Goal: Task Accomplishment & Management: Use online tool/utility

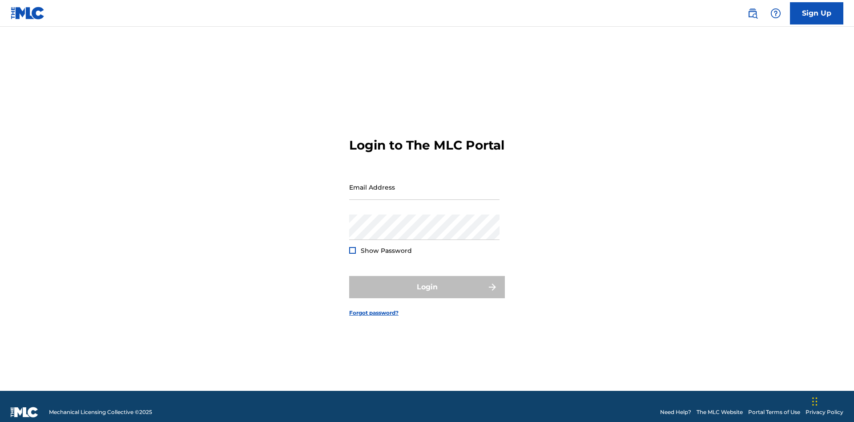
scroll to position [12, 0]
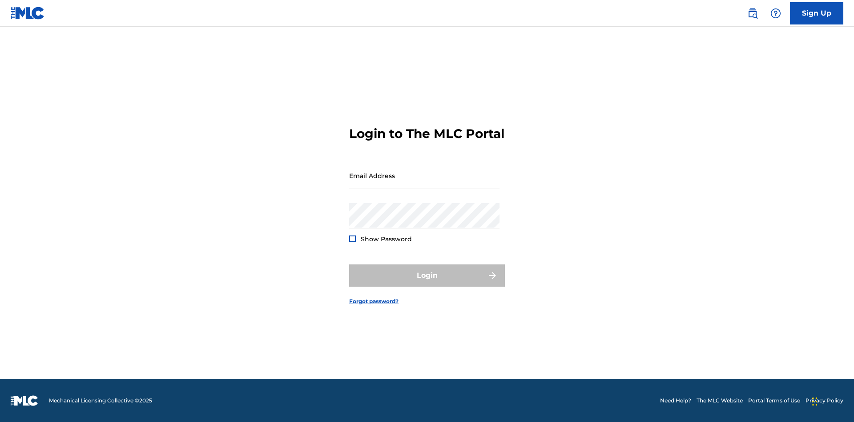
click at [424, 183] on input "Email Address" at bounding box center [424, 175] width 150 height 25
type input "[EMAIL_ADDRESS][DOMAIN_NAME]"
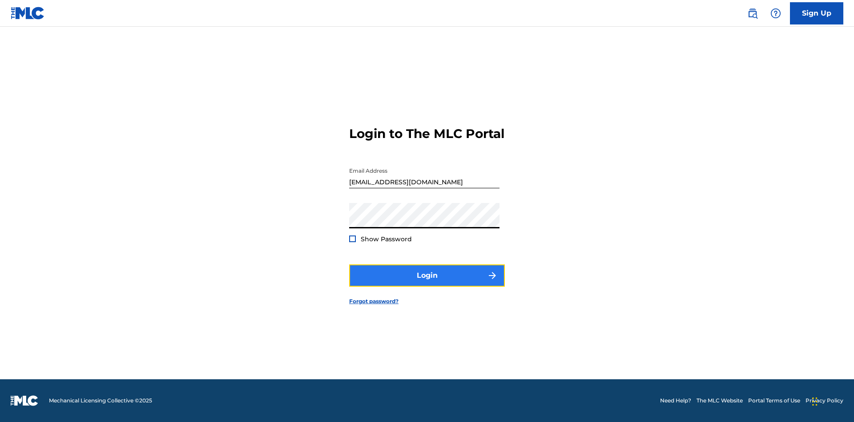
click at [427, 283] on button "Login" at bounding box center [427, 275] width 156 height 22
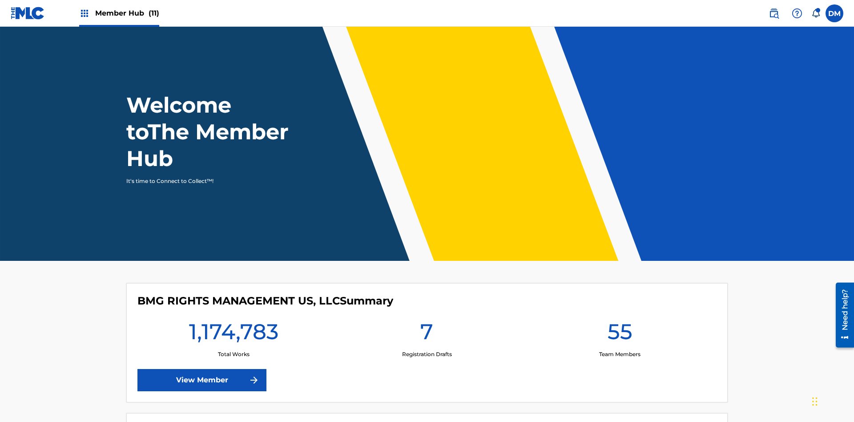
click at [119, 13] on span "Member Hub (11)" at bounding box center [127, 13] width 64 height 10
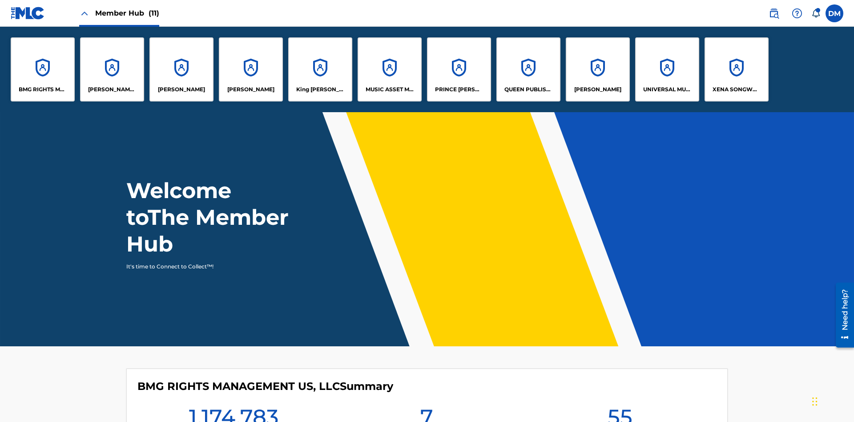
scroll to position [32, 0]
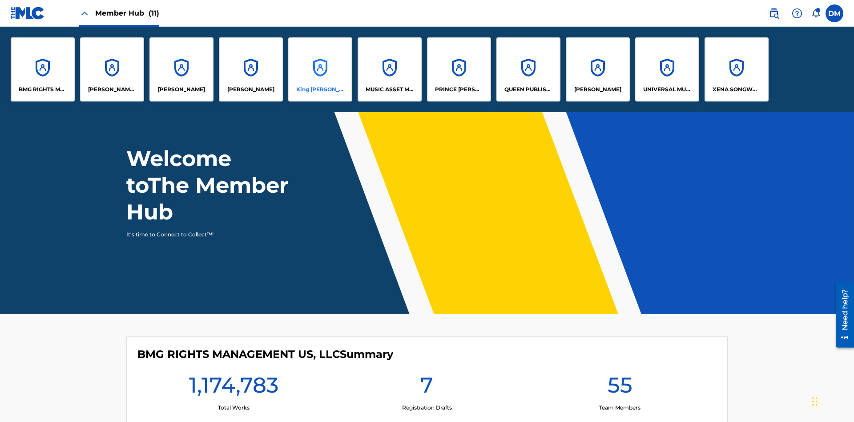
click at [320, 89] on p "King [PERSON_NAME]" at bounding box center [320, 89] width 48 height 8
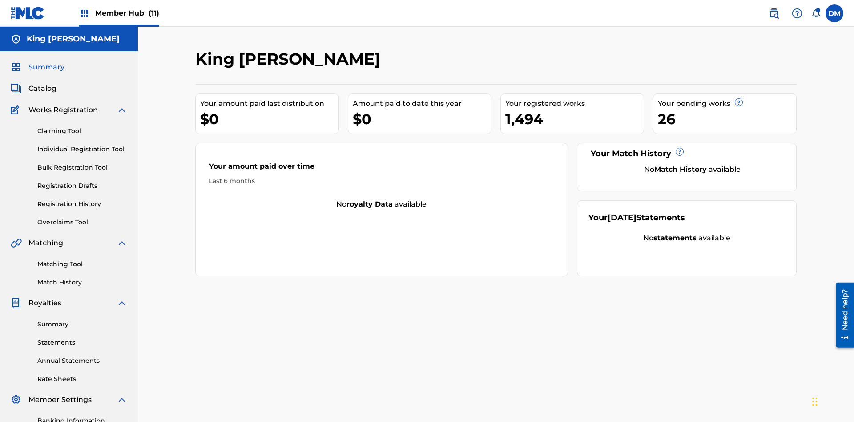
scroll to position [130, 0]
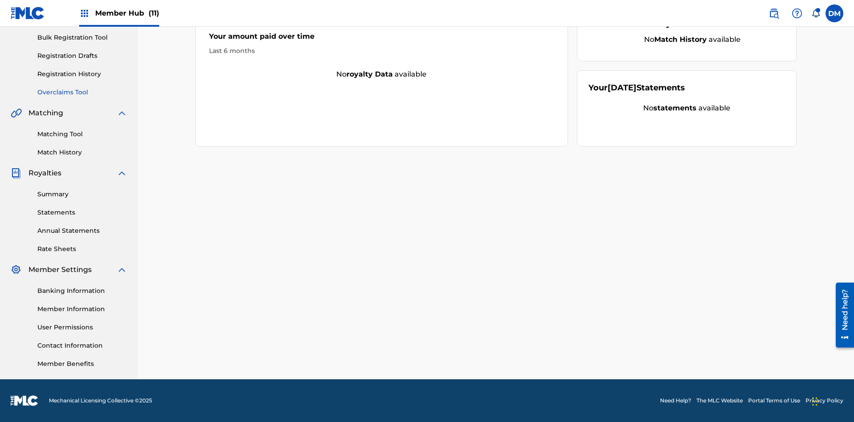
click at [82, 92] on link "Overclaims Tool" at bounding box center [82, 92] width 90 height 9
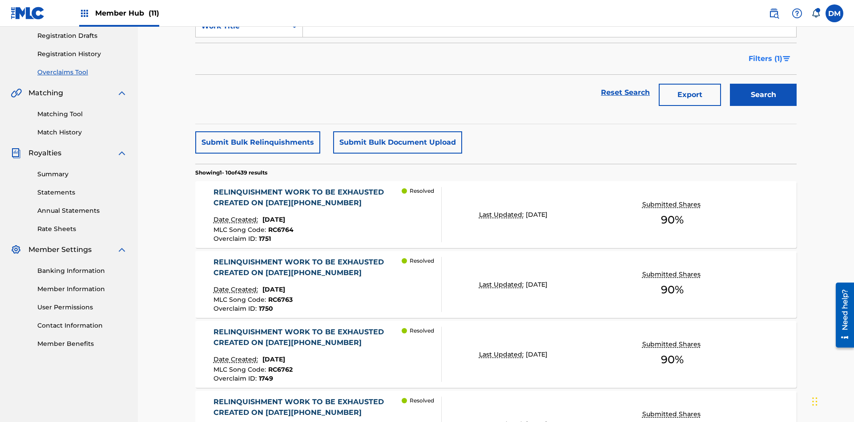
click at [765, 59] on span "Filters ( 1 )" at bounding box center [766, 58] width 34 height 11
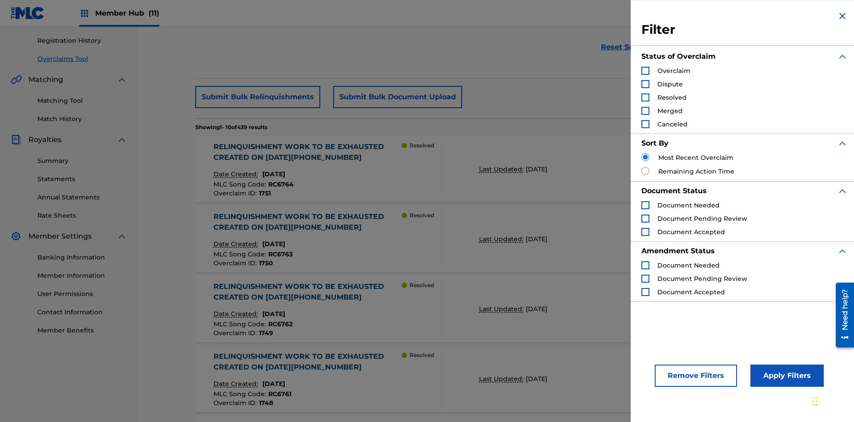
click at [646, 71] on div "Search Form" at bounding box center [646, 71] width 8 height 8
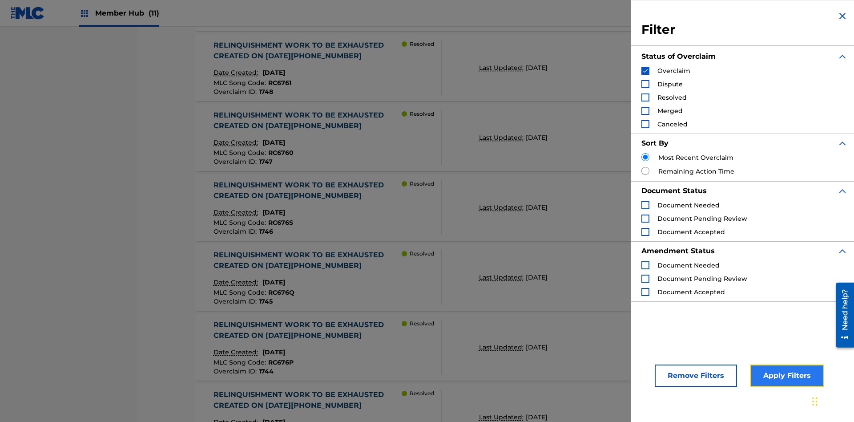
click at [786, 375] on button "Apply Filters" at bounding box center [787, 375] width 73 height 22
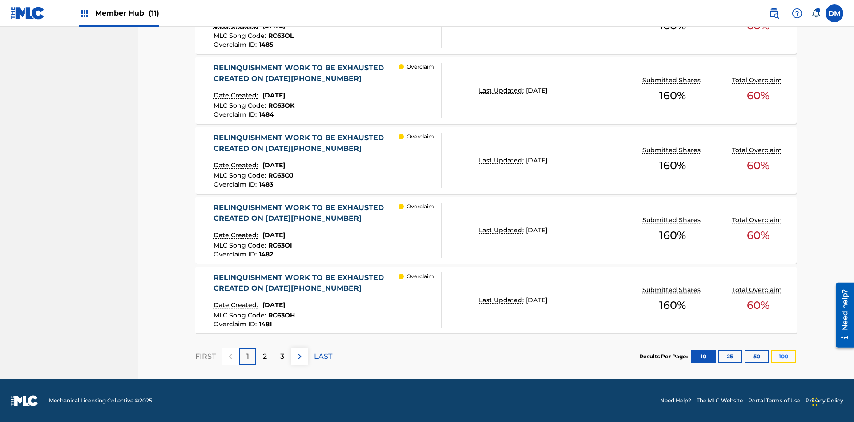
click at [783, 356] on button "100" at bounding box center [783, 356] width 24 height 13
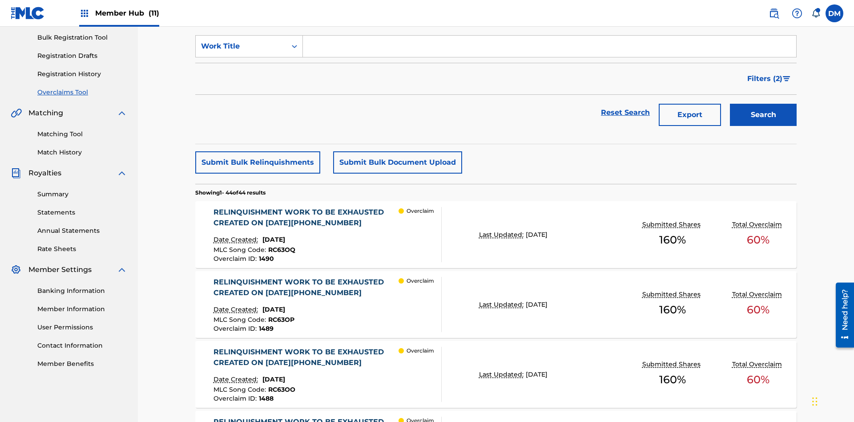
scroll to position [228, 0]
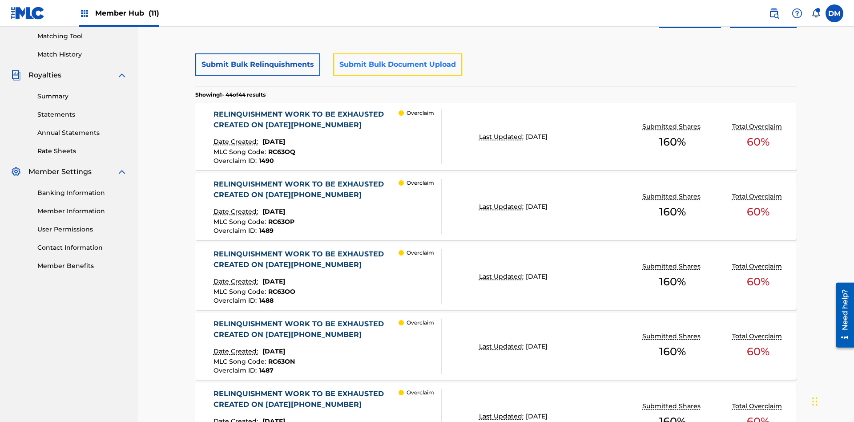
click at [396, 65] on button "Submit Bulk Document Upload" at bounding box center [397, 64] width 129 height 22
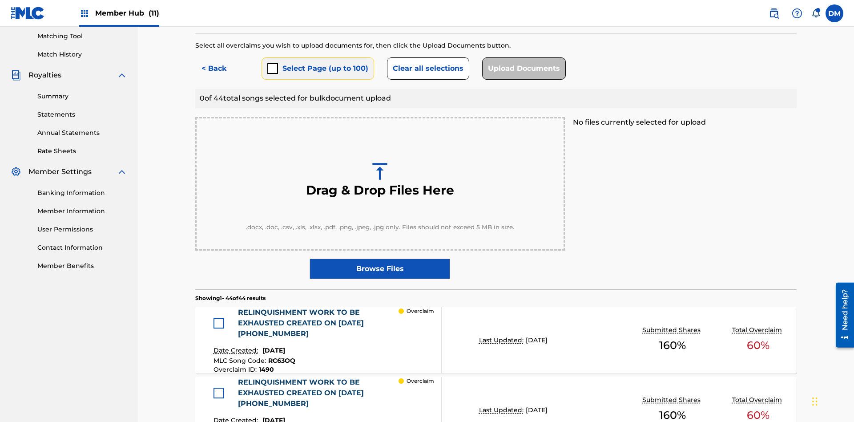
click at [317, 65] on button "Select Page (up to 100)" at bounding box center [318, 68] width 113 height 22
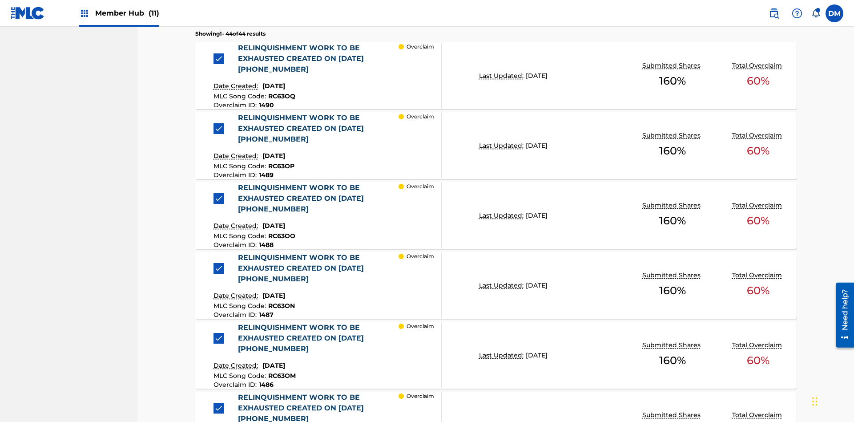
scroll to position [232, 0]
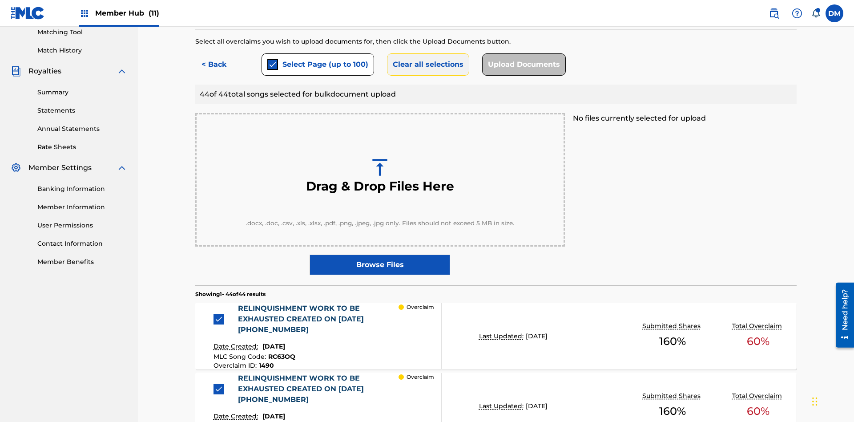
click at [427, 65] on button "Clear all selections" at bounding box center [428, 64] width 82 height 22
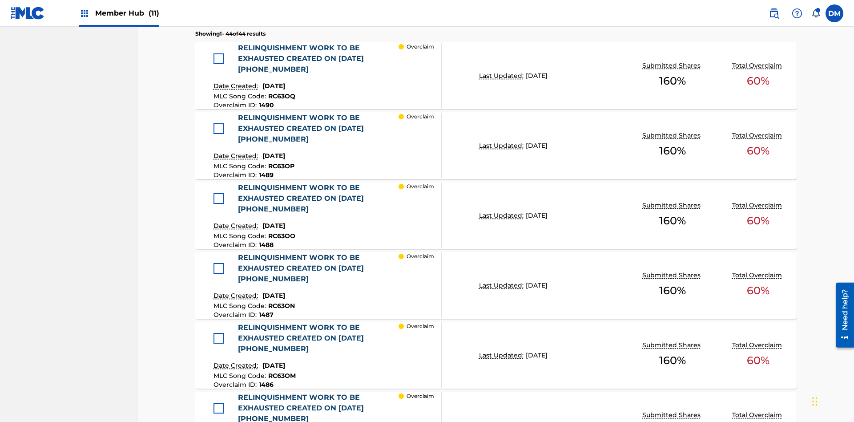
click at [221, 59] on div at bounding box center [219, 58] width 11 height 11
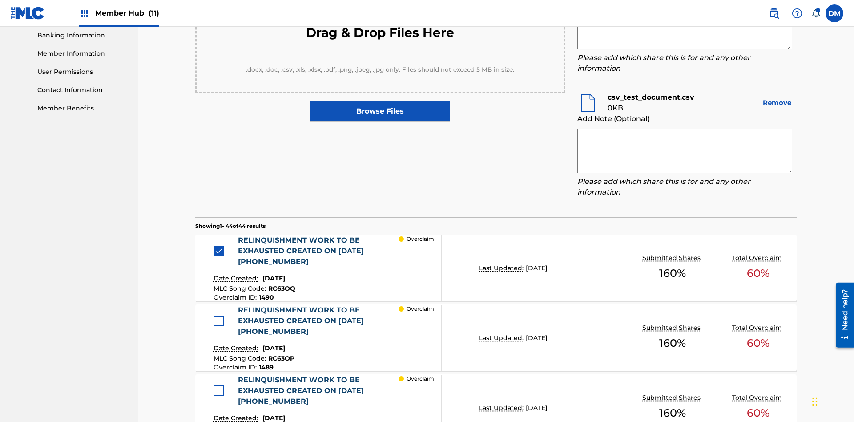
scroll to position [337, 0]
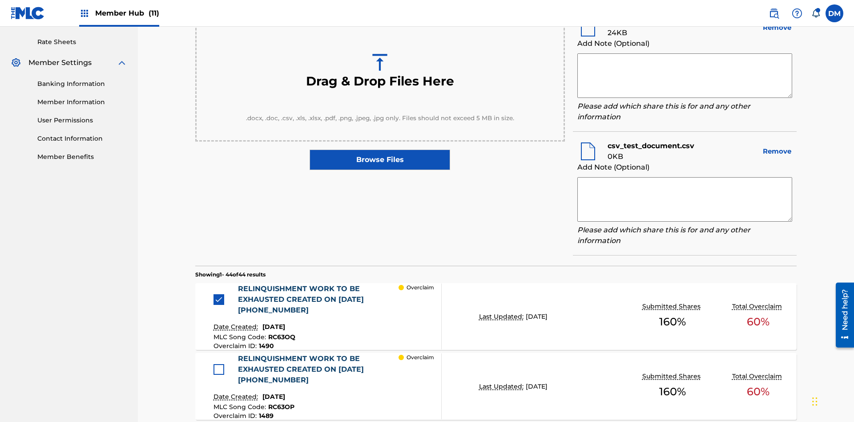
click at [685, 76] on textarea at bounding box center [684, 75] width 215 height 44
type textarea "2025.09.19.04.26.02"
click at [685, 197] on textarea at bounding box center [684, 199] width 215 height 44
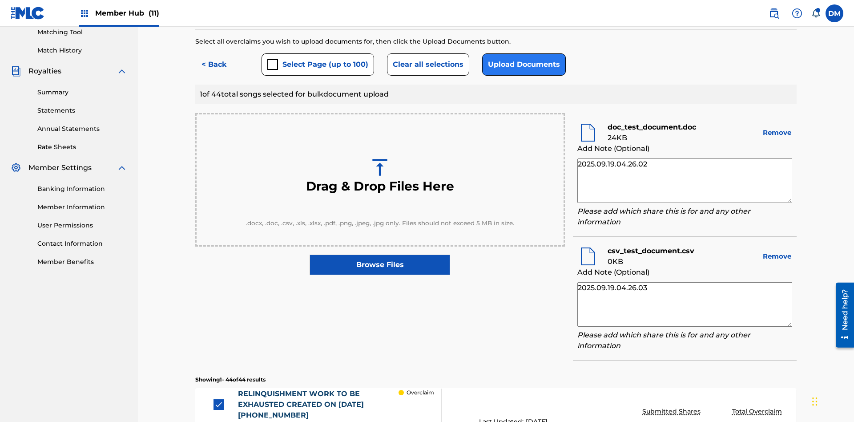
type textarea "2025.09.19.04.26.03"
click at [522, 65] on button "Upload Documents" at bounding box center [524, 64] width 84 height 22
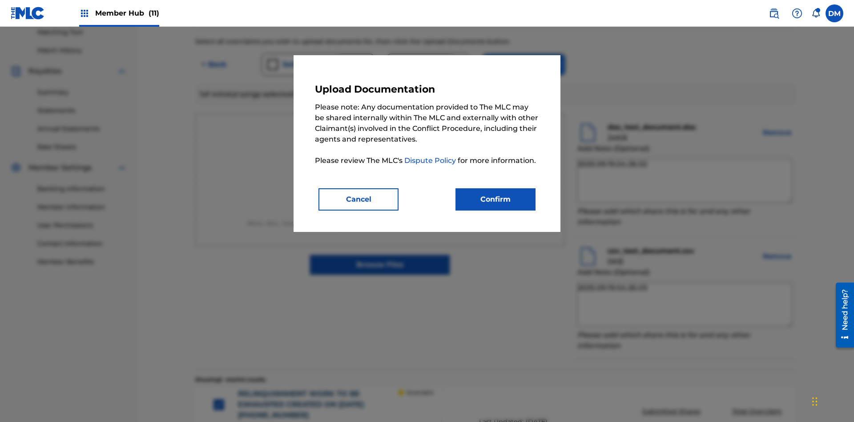
scroll to position [366, 0]
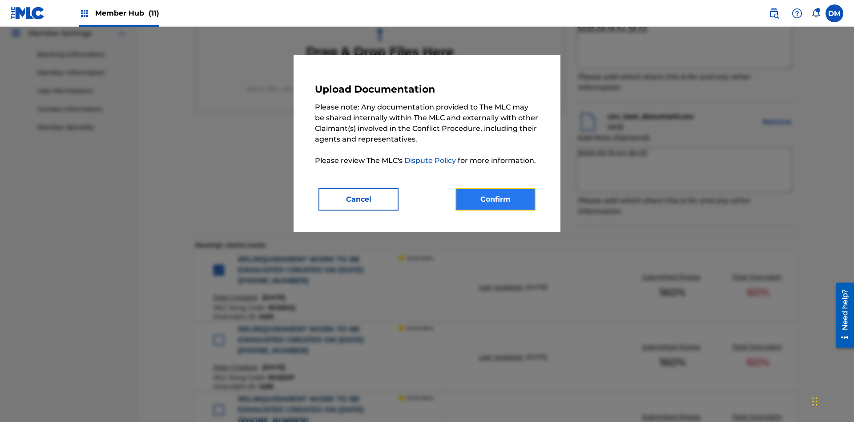
click at [496, 199] on button "Confirm" at bounding box center [496, 199] width 80 height 22
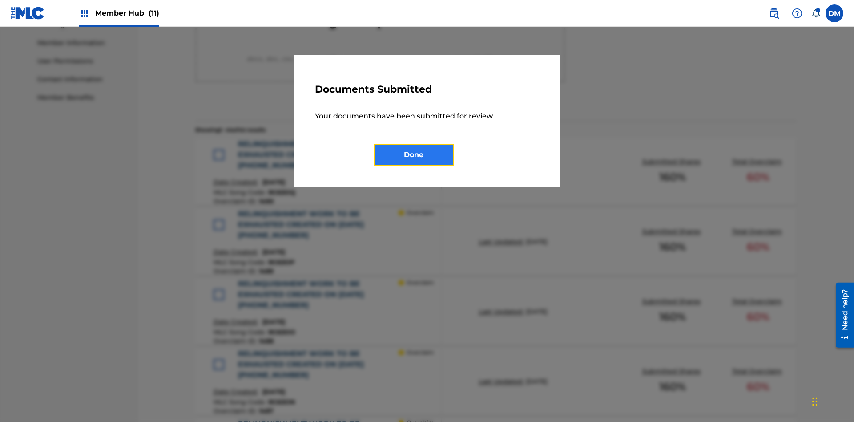
click at [414, 154] on button "Done" at bounding box center [414, 155] width 80 height 22
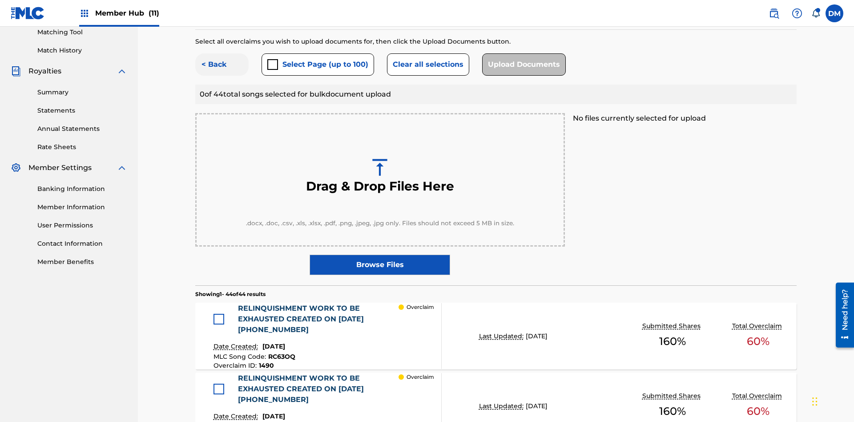
click at [222, 65] on button "< Back" at bounding box center [221, 64] width 53 height 22
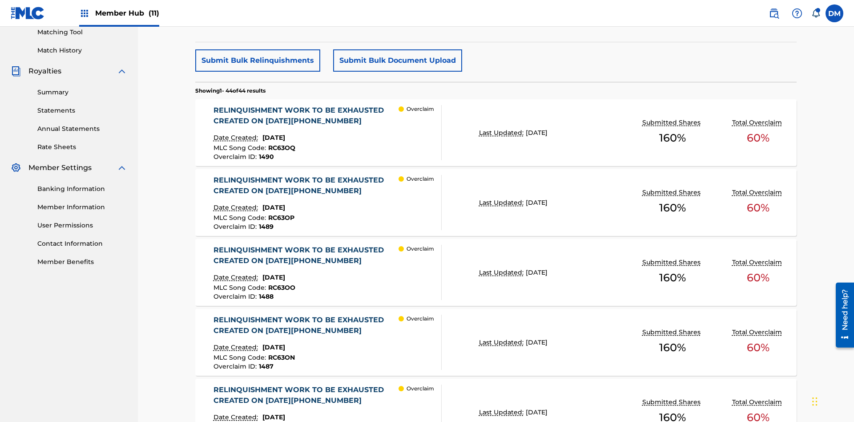
scroll to position [278, 0]
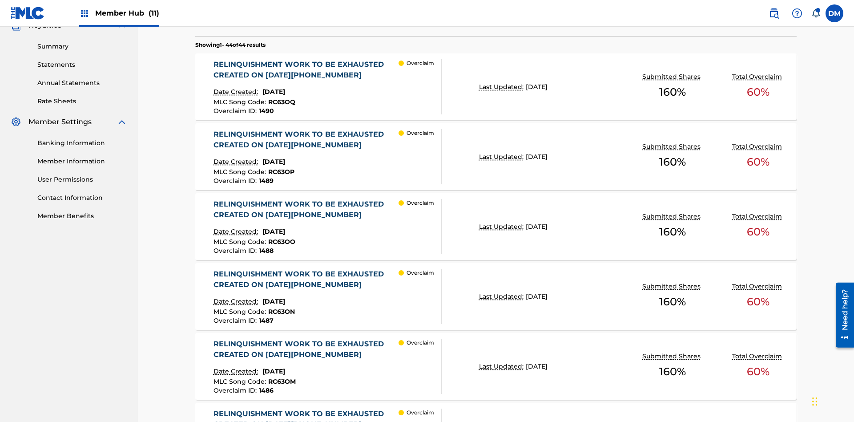
click at [496, 87] on p "Last Updated:" at bounding box center [502, 86] width 47 height 9
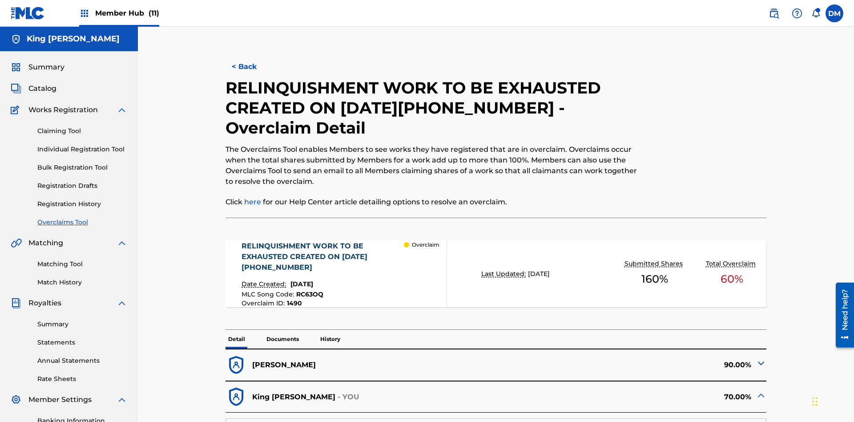
click at [282, 330] on p "Documents" at bounding box center [283, 339] width 38 height 19
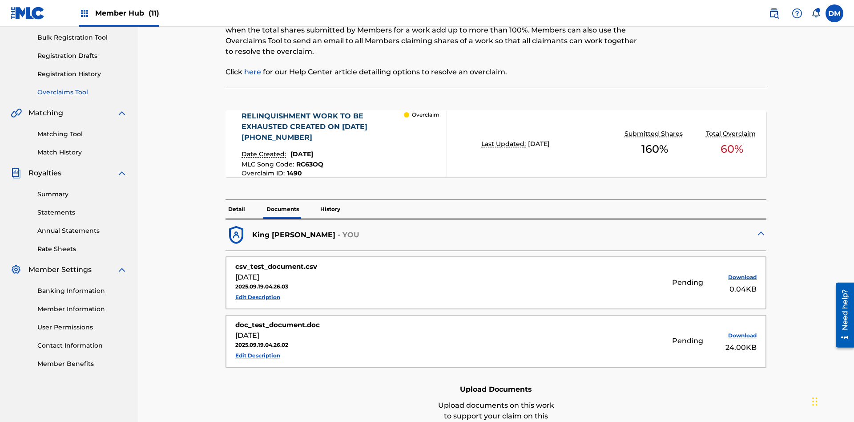
scroll to position [242, 0]
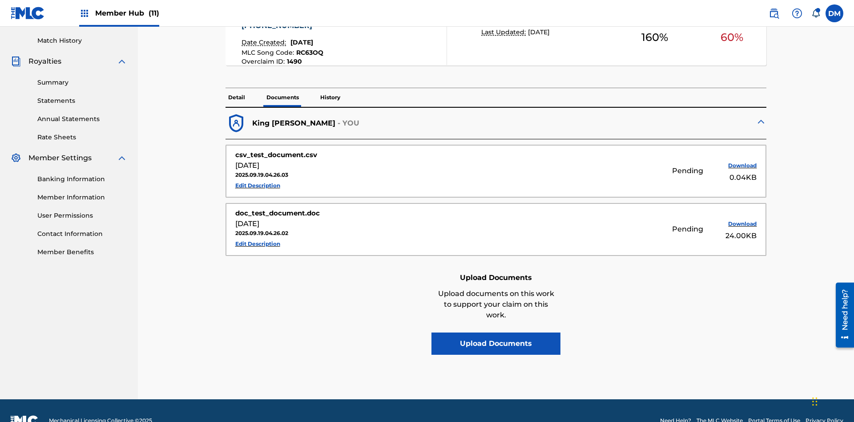
click at [330, 88] on p "History" at bounding box center [330, 97] width 25 height 19
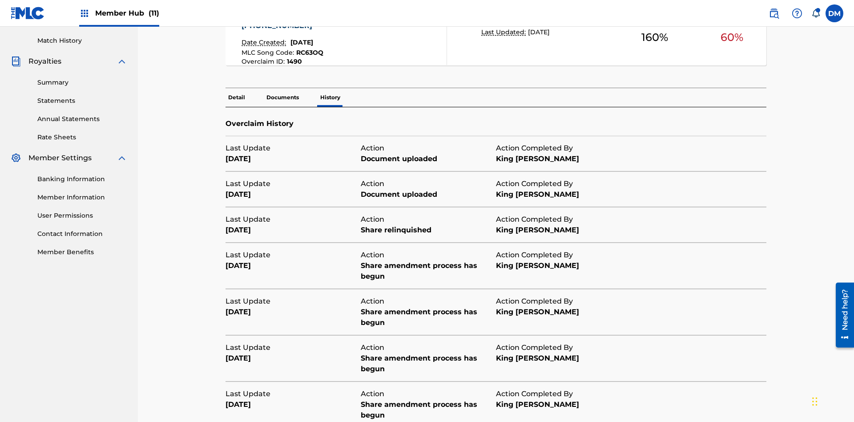
scroll to position [322, 0]
